Goal: Information Seeking & Learning: Learn about a topic

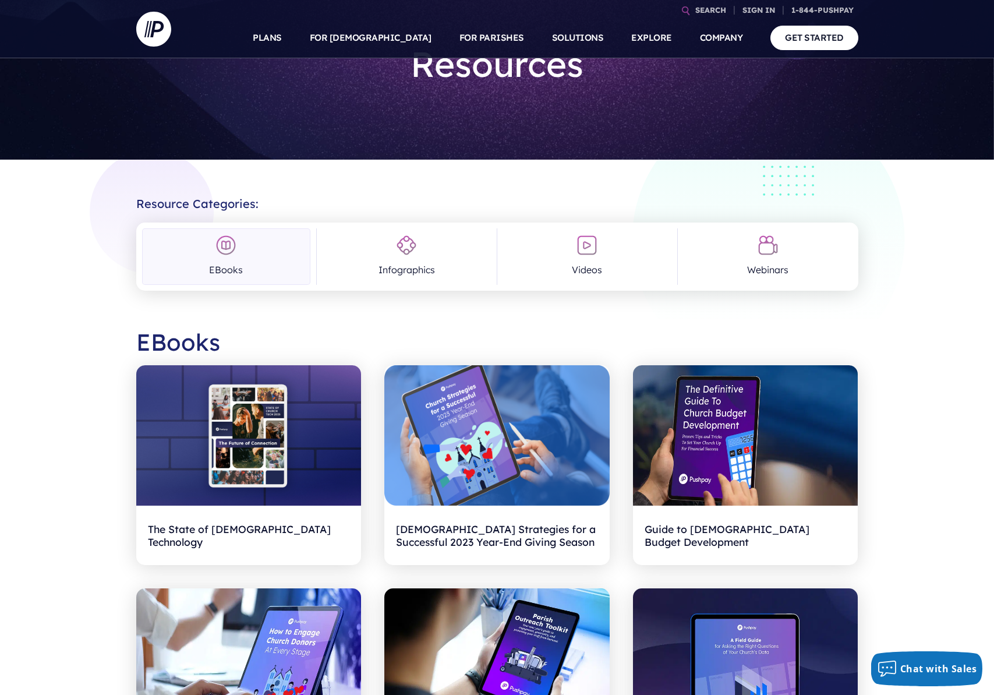
scroll to position [80, 0]
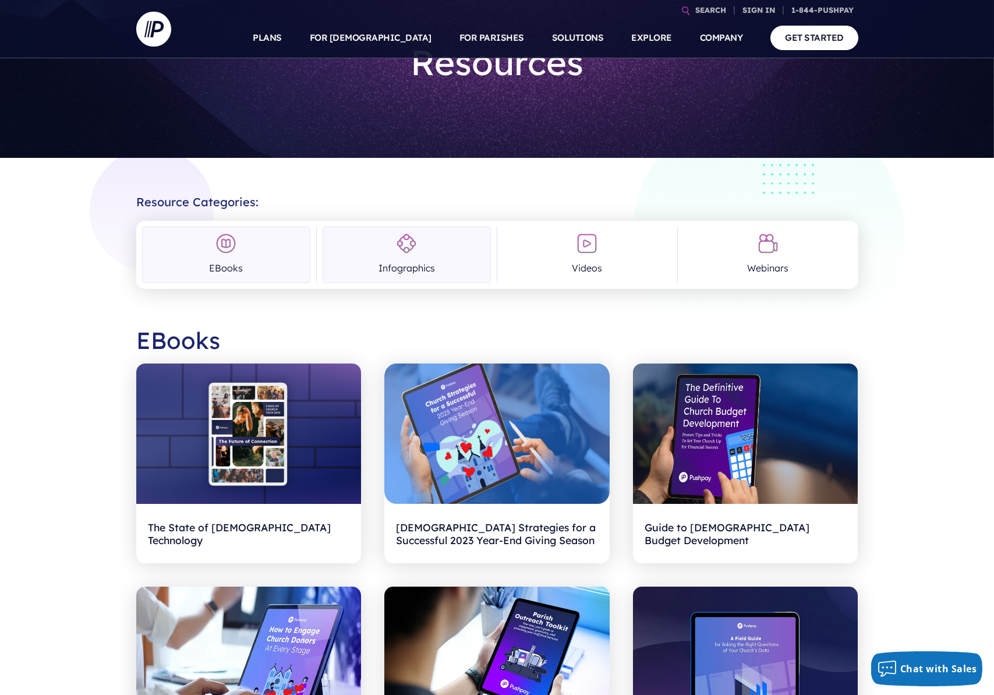
click at [408, 258] on link "Infographics" at bounding box center [407, 255] width 168 height 56
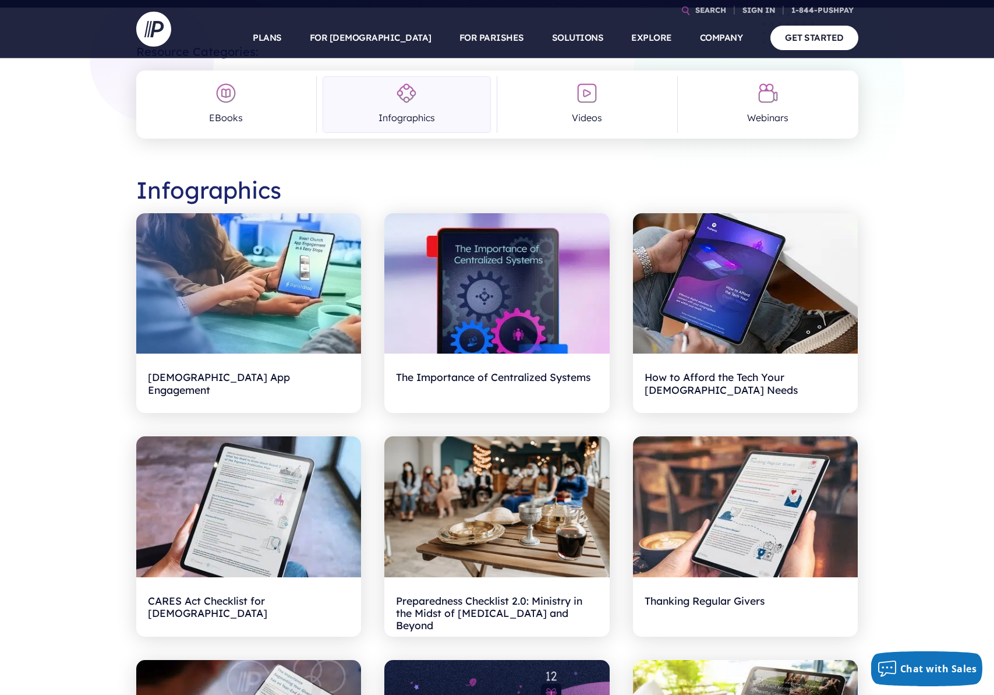
scroll to position [0, 0]
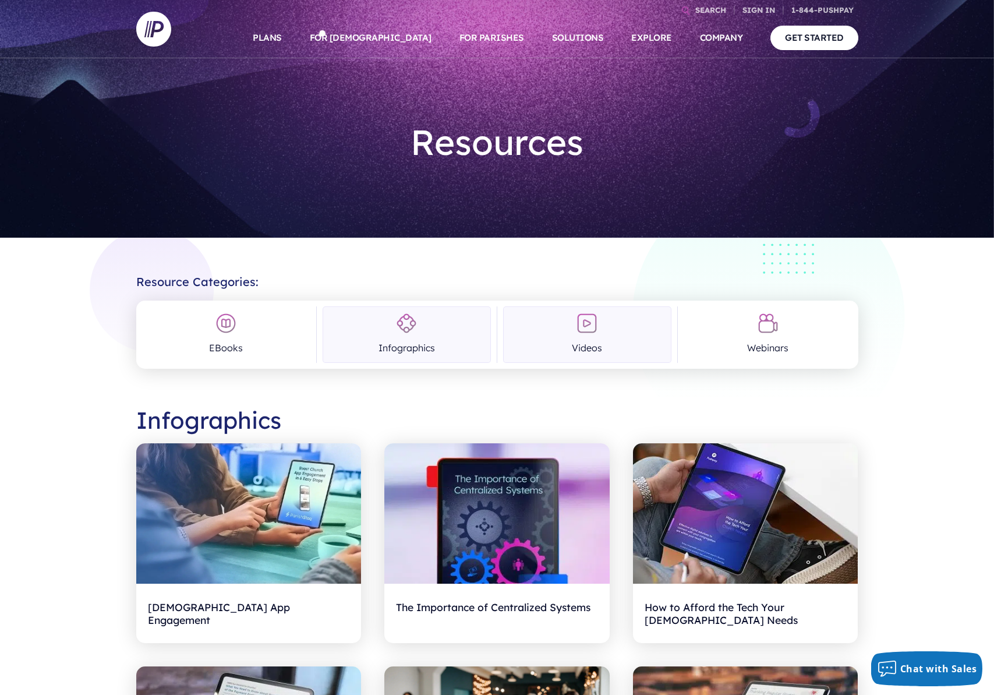
click at [582, 325] on img at bounding box center [587, 323] width 21 height 21
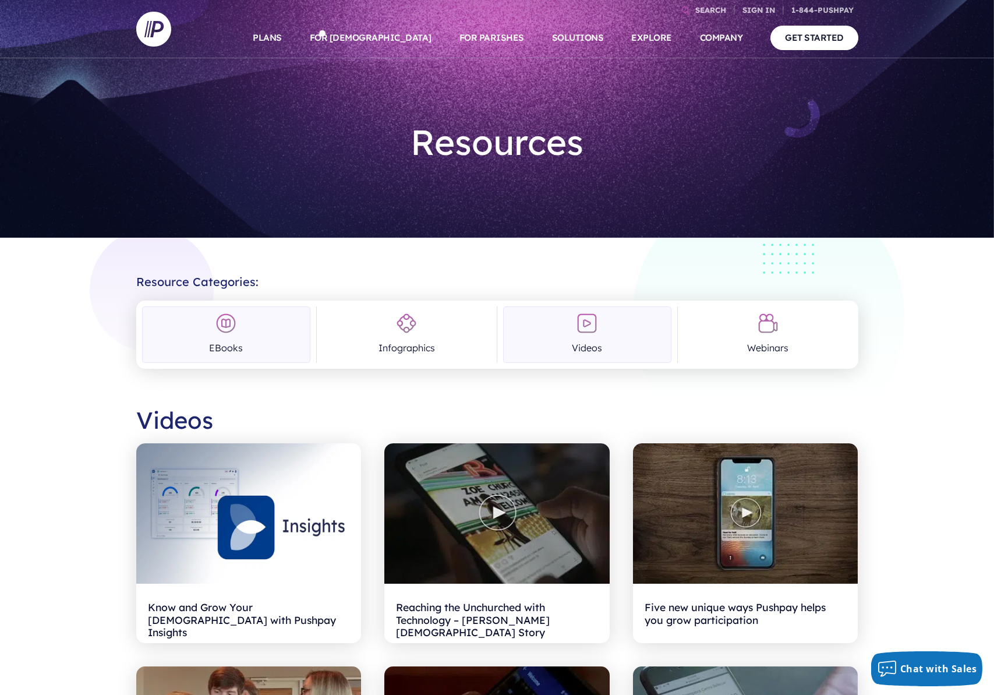
click at [263, 330] on link "EBooks" at bounding box center [226, 334] width 168 height 56
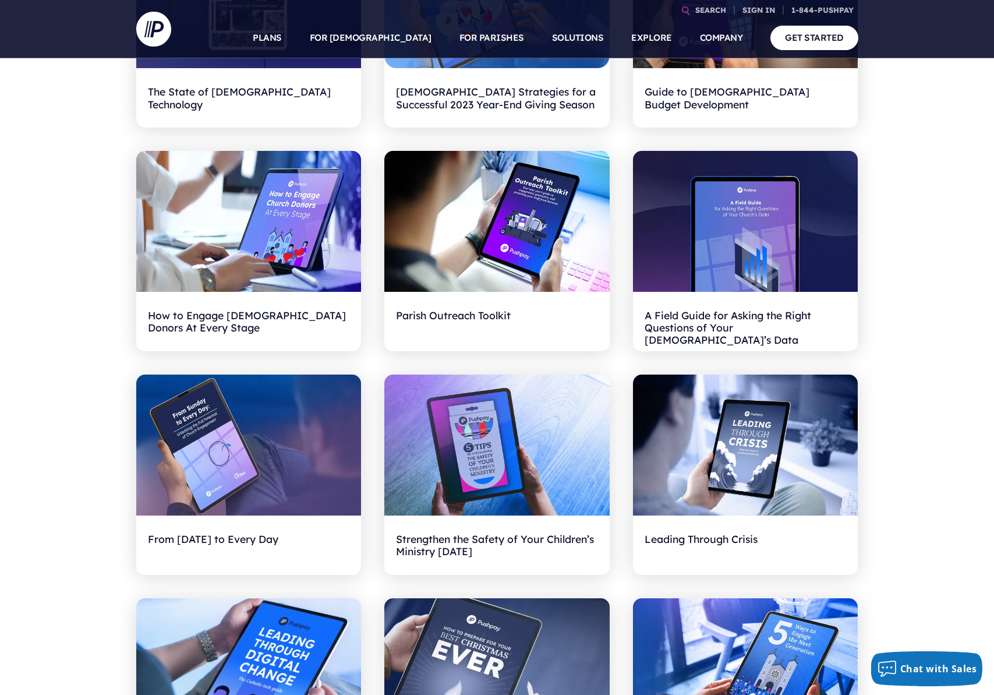
scroll to position [518, 0]
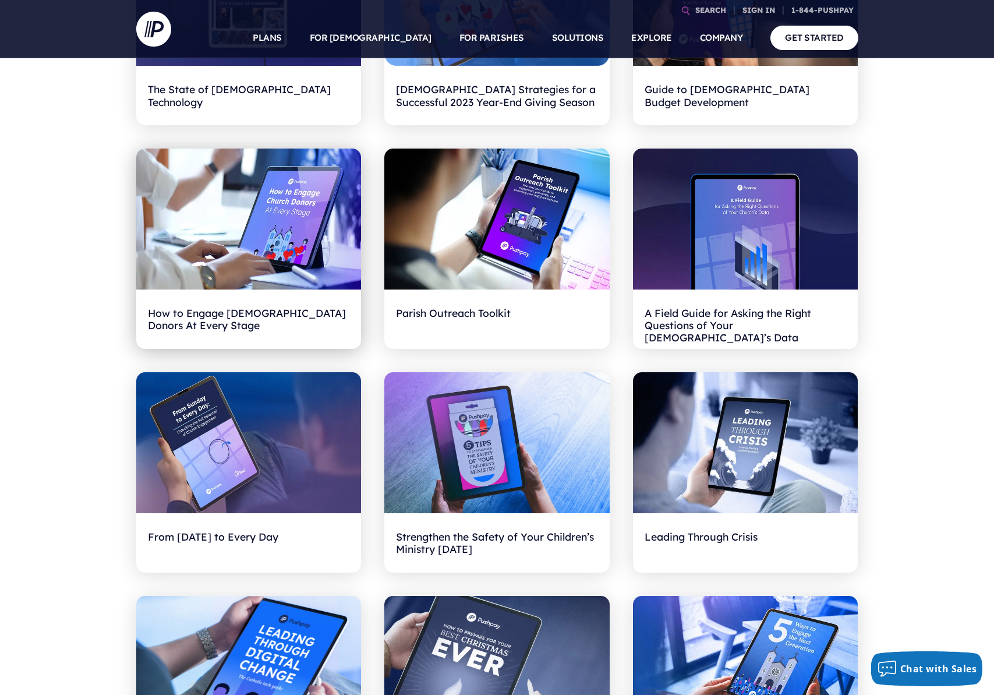
click at [267, 312] on h2 "How to Engage [DEMOGRAPHIC_DATA] Donors At Every Stage" at bounding box center [249, 319] width 202 height 36
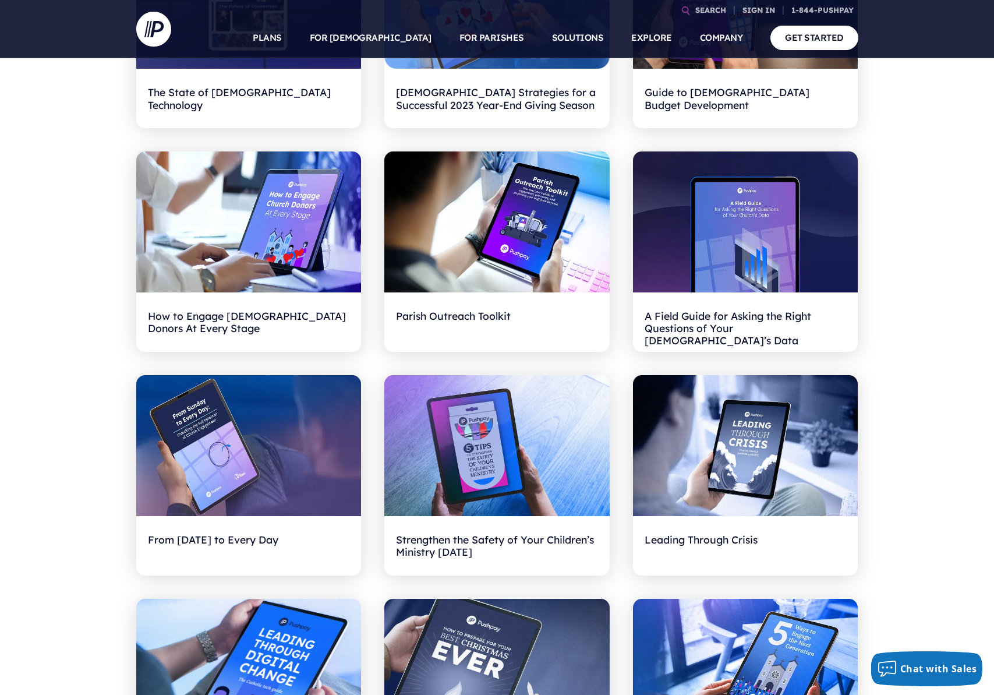
scroll to position [517, 0]
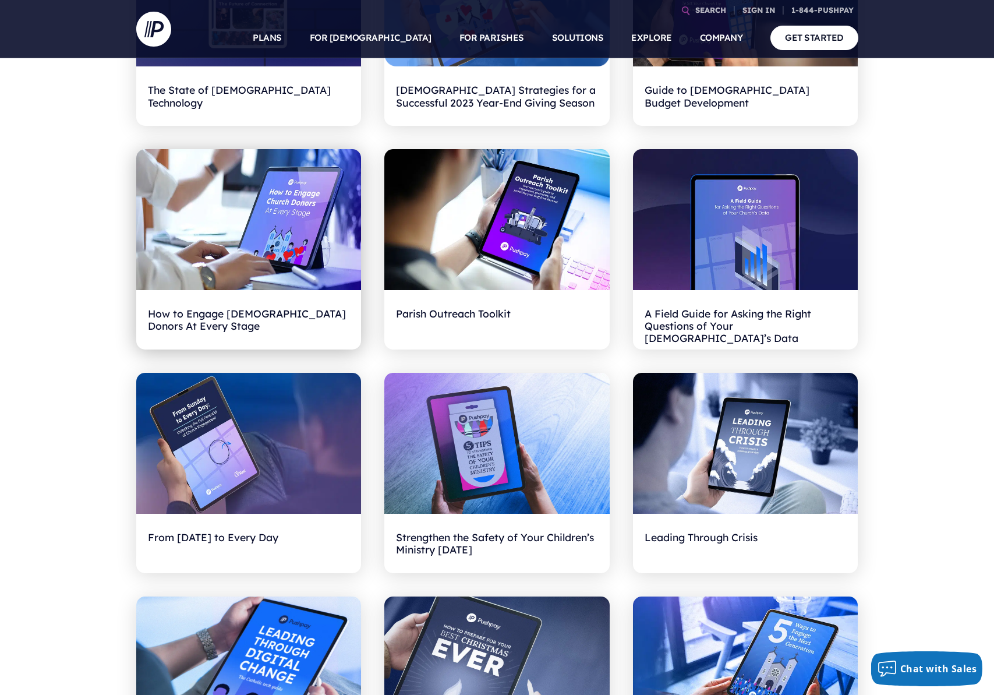
click at [243, 313] on h2 "How to Engage [DEMOGRAPHIC_DATA] Donors At Every Stage" at bounding box center [249, 320] width 202 height 36
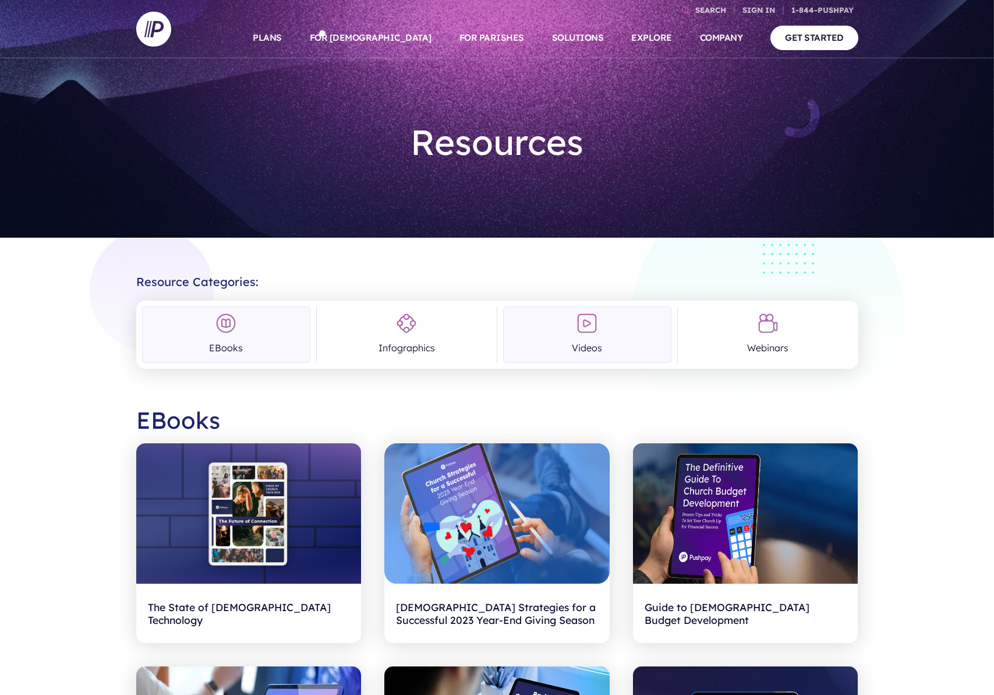
click at [592, 327] on img at bounding box center [587, 323] width 21 height 21
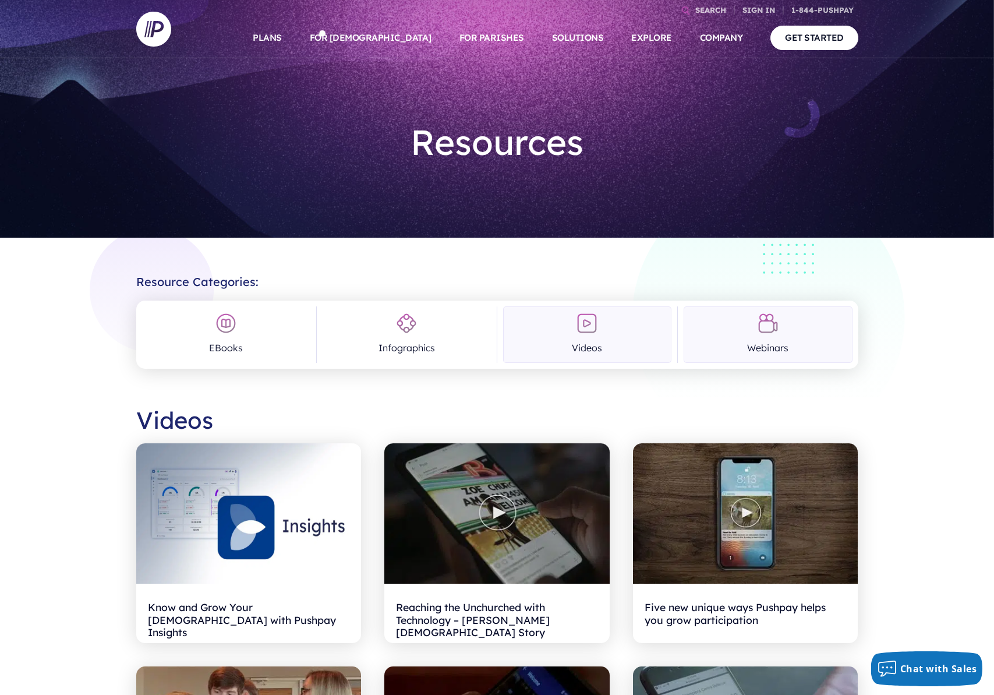
click at [768, 337] on link "Webinars" at bounding box center [768, 334] width 168 height 56
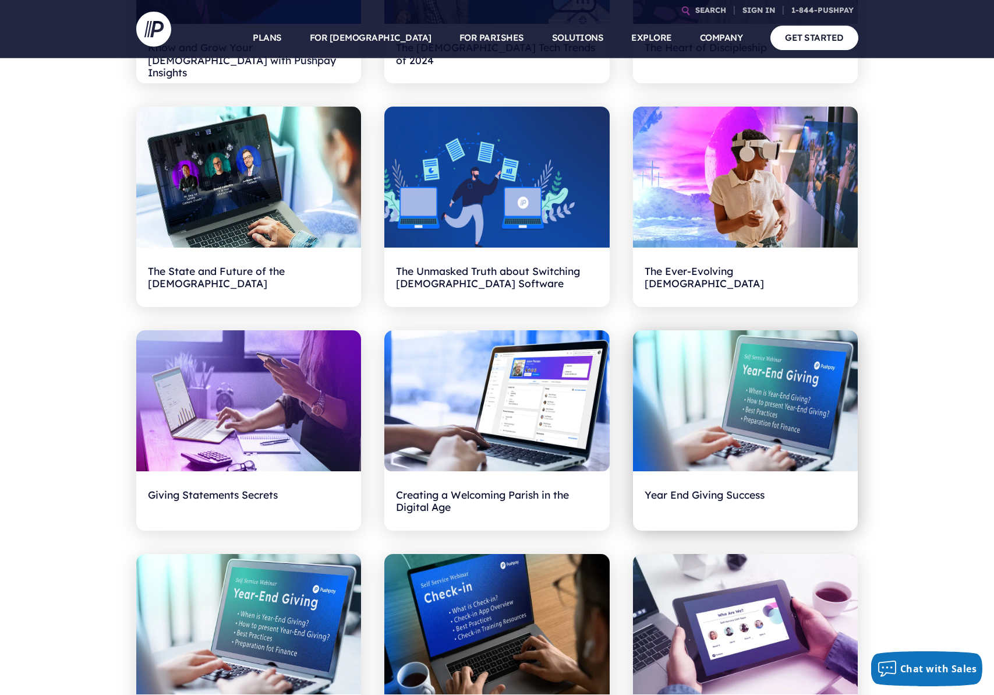
scroll to position [559, 0]
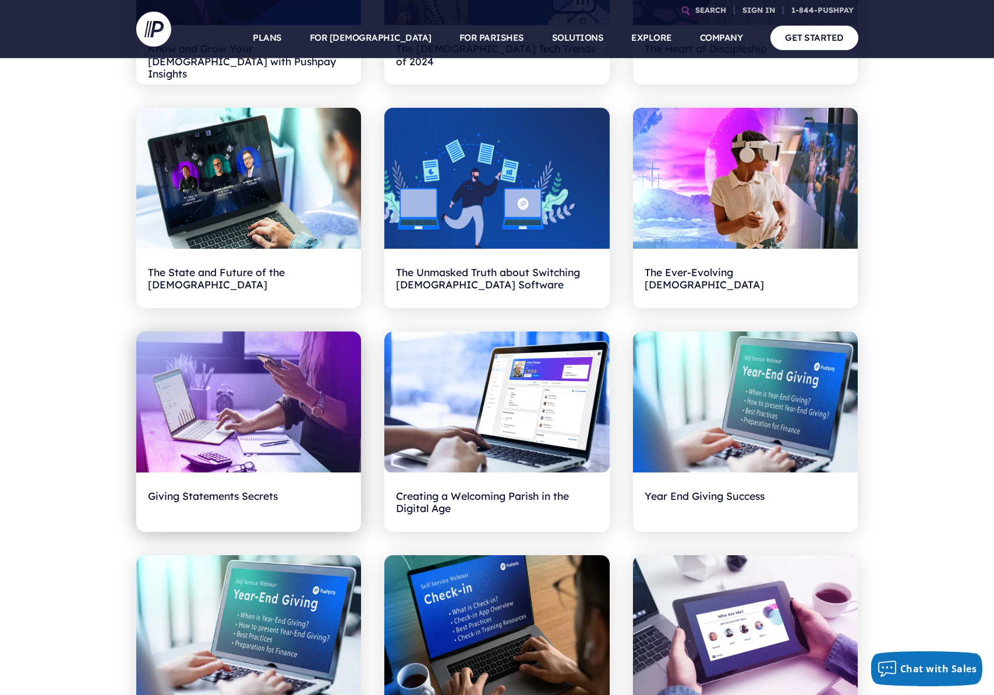
click at [207, 485] on h2 "Giving Statements Secrets" at bounding box center [249, 502] width 202 height 36
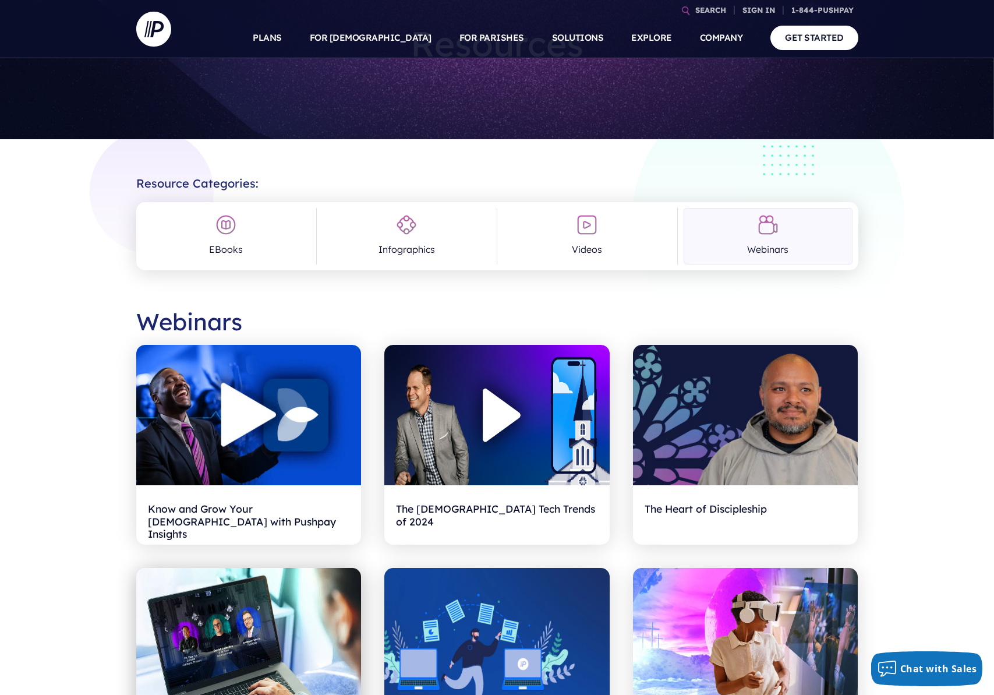
scroll to position [0, 0]
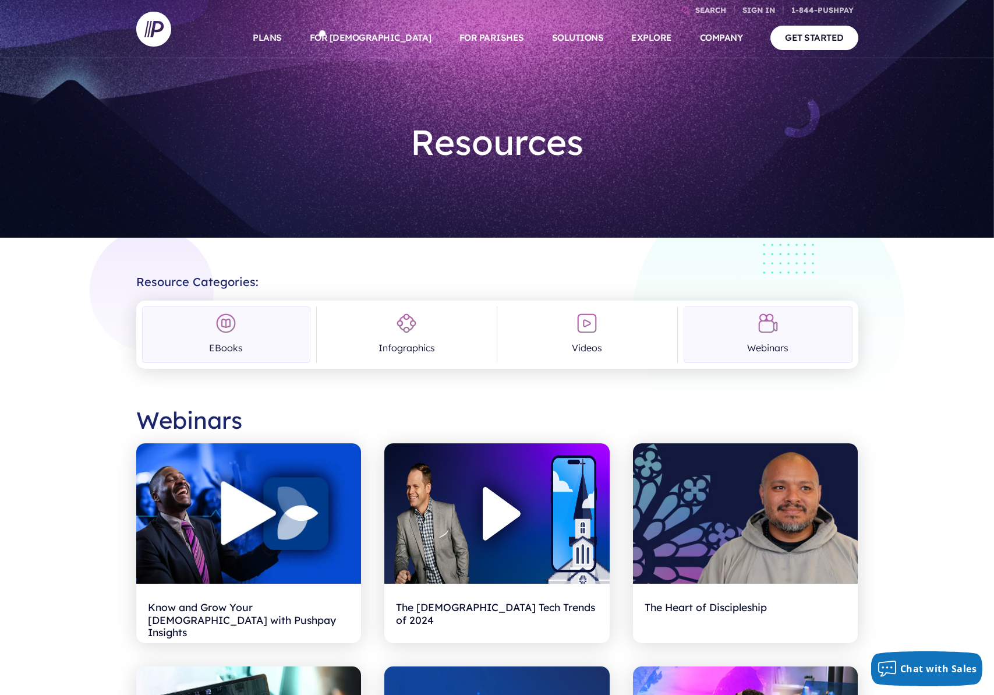
click at [235, 335] on link "EBooks" at bounding box center [226, 334] width 168 height 56
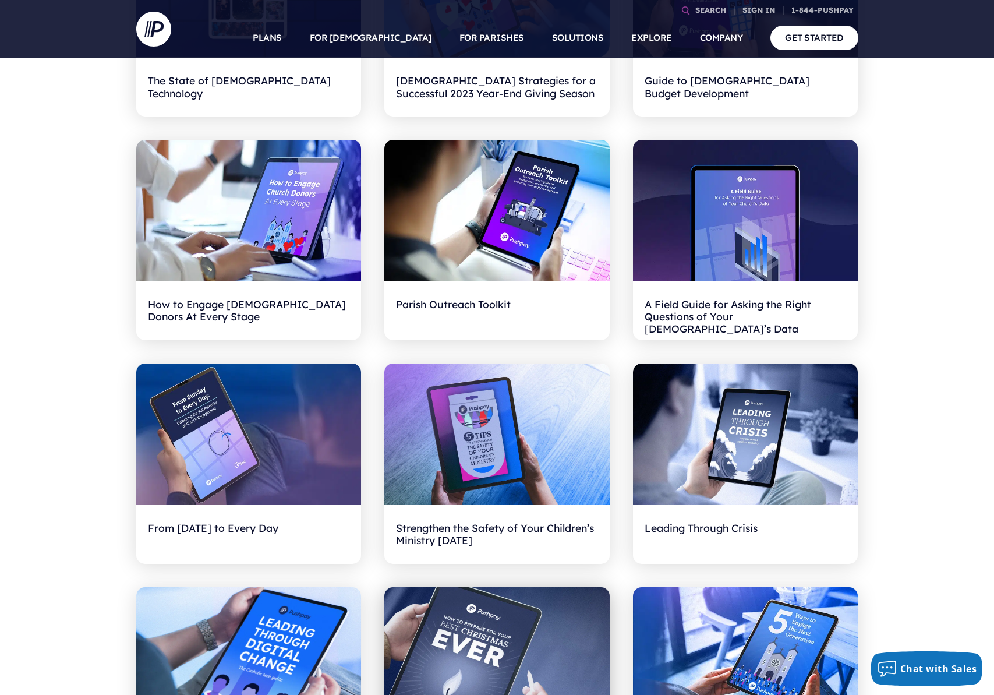
scroll to position [526, 0]
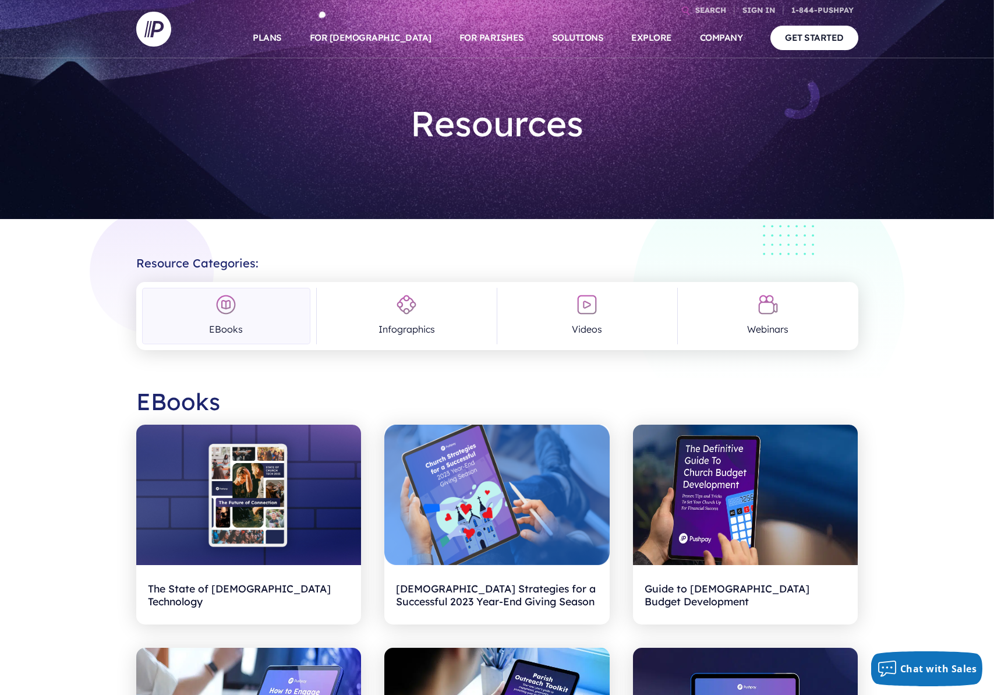
scroll to position [20, 0]
